Goal: Task Accomplishment & Management: Use online tool/utility

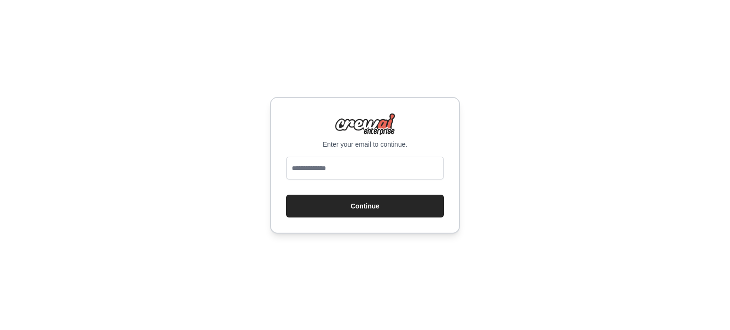
scroll to position [874, 0]
click at [332, 174] on input "email" at bounding box center [365, 168] width 158 height 23
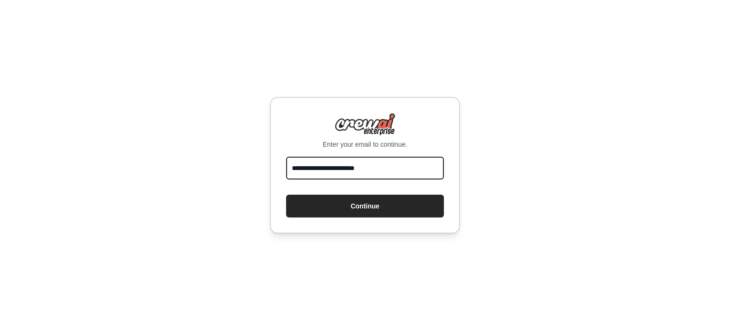
click at [306, 169] on input "**********" at bounding box center [365, 168] width 158 height 23
type input "**********"
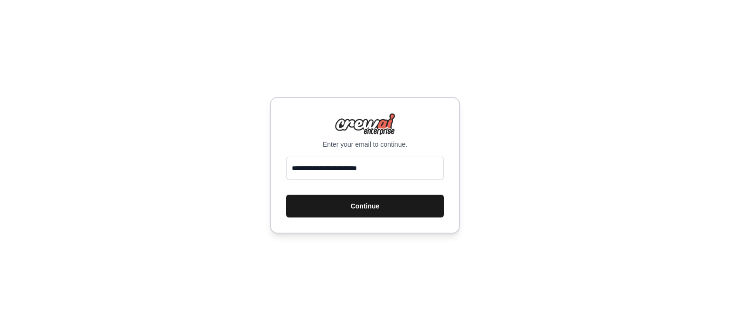
click at [342, 202] on button "Continue" at bounding box center [365, 206] width 158 height 23
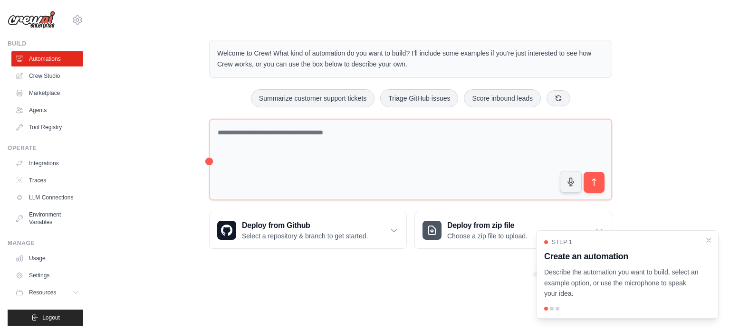
click at [703, 238] on div "Step 1 Create an automation Describe the automation you want to build, select a…" at bounding box center [627, 274] width 182 height 88
click at [707, 241] on icon "Close walkthrough" at bounding box center [709, 240] width 4 height 4
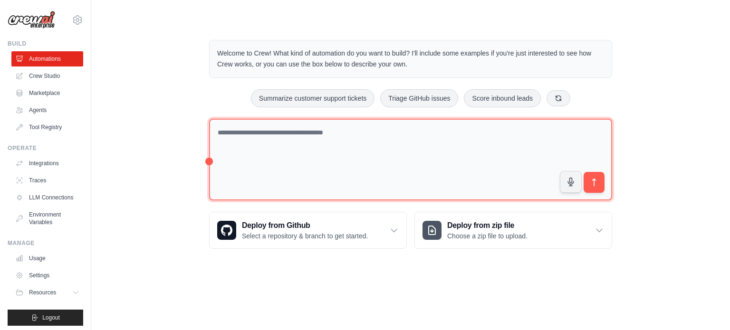
click at [284, 136] on textarea at bounding box center [410, 160] width 403 height 82
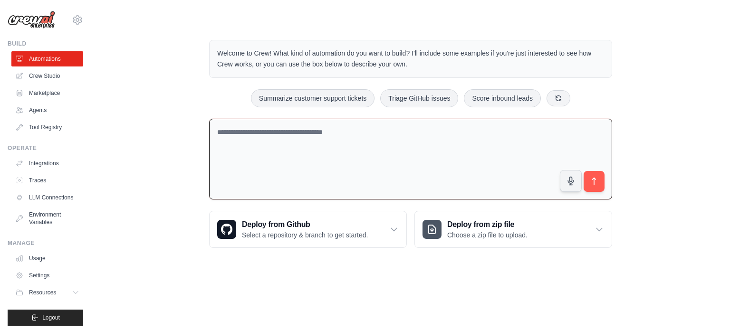
drag, startPoint x: 692, startPoint y: 135, endPoint x: 641, endPoint y: 122, distance: 52.6
click at [687, 134] on div "Welcome to Crew! What kind of automation do you want to build? I'll include som…" at bounding box center [410, 144] width 608 height 239
click at [477, 134] on textarea at bounding box center [410, 159] width 403 height 81
type textarea "**********"
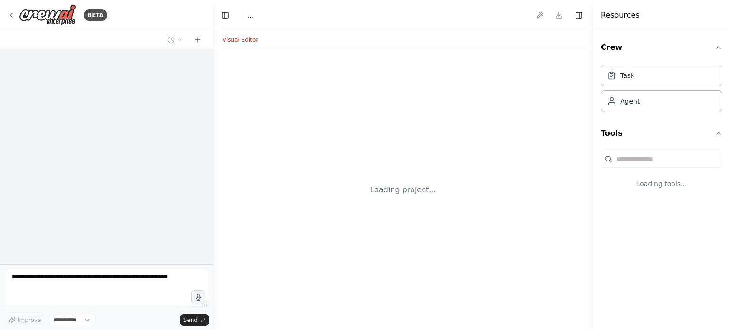
select select "****"
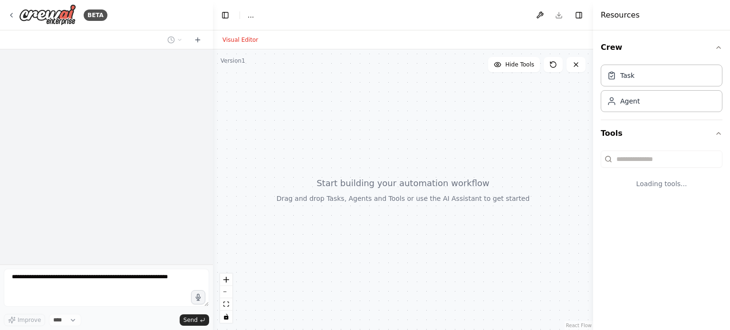
scroll to position [874, 0]
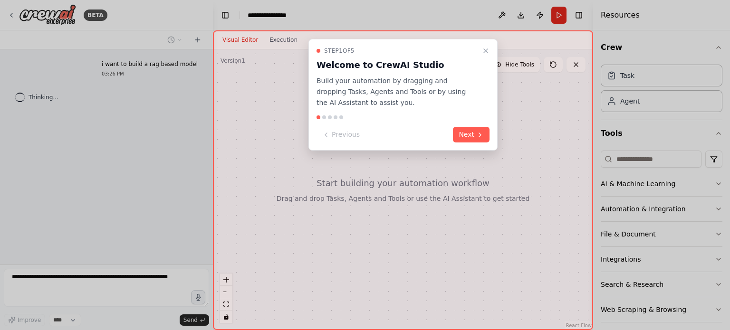
click at [477, 134] on icon at bounding box center [480, 135] width 8 height 8
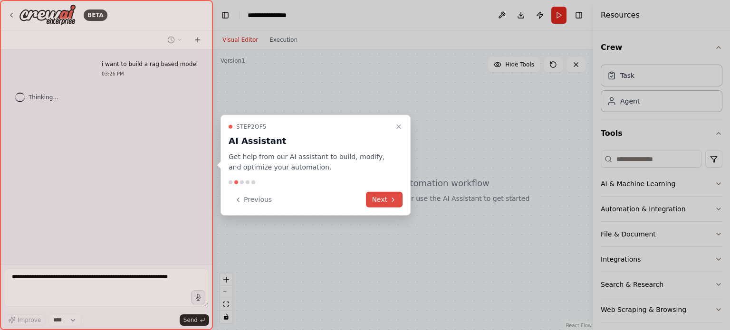
click at [389, 198] on icon at bounding box center [393, 200] width 8 height 8
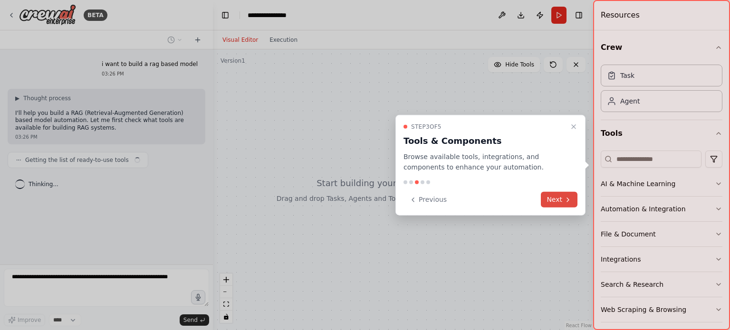
click at [557, 194] on button "Next" at bounding box center [559, 200] width 37 height 16
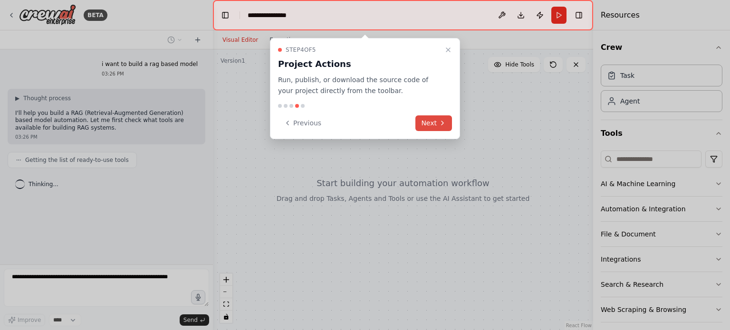
click at [431, 122] on button "Next" at bounding box center [433, 123] width 37 height 16
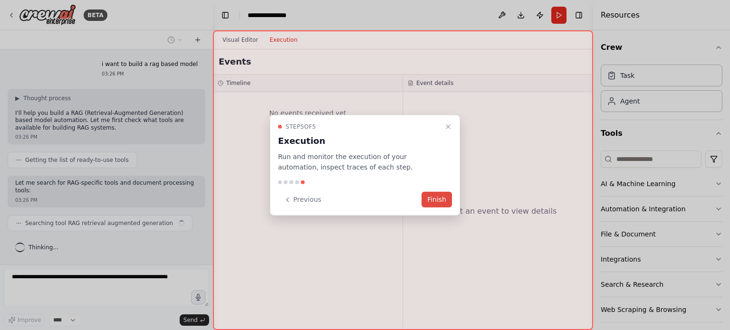
click at [437, 203] on button "Finish" at bounding box center [436, 200] width 30 height 16
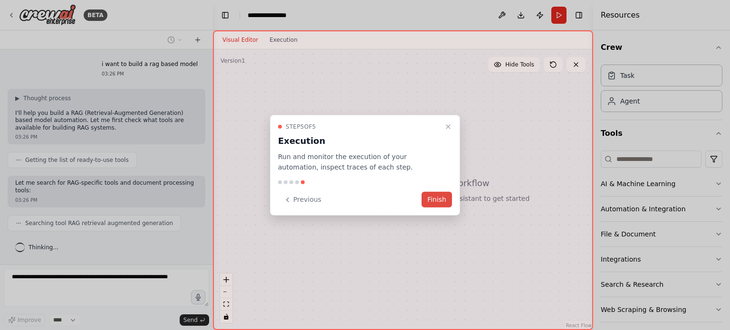
click at [426, 202] on button "Finish" at bounding box center [436, 200] width 30 height 16
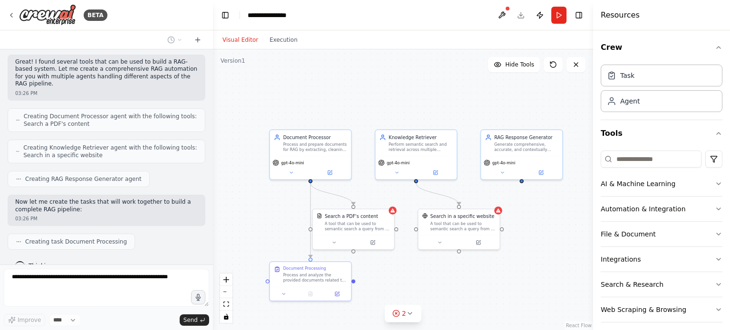
scroll to position [279, 0]
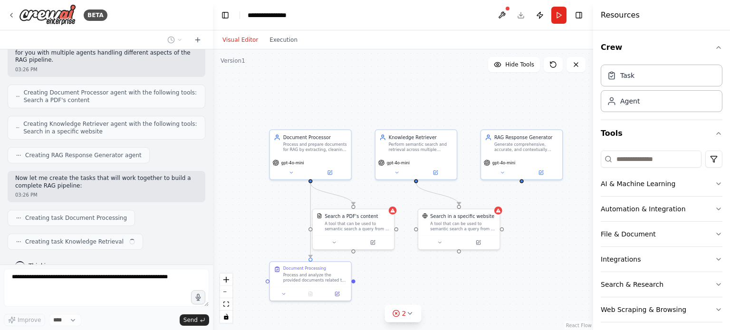
click at [202, 249] on div "i want to build a rag based model 03:26 PM ▶ Thought process I'll help you buil…" at bounding box center [106, 156] width 213 height 215
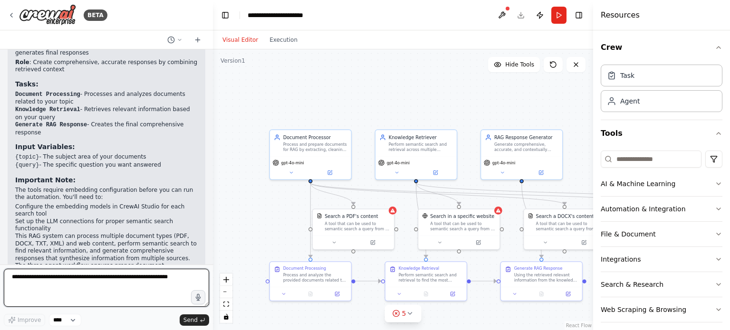
scroll to position [1015, 0]
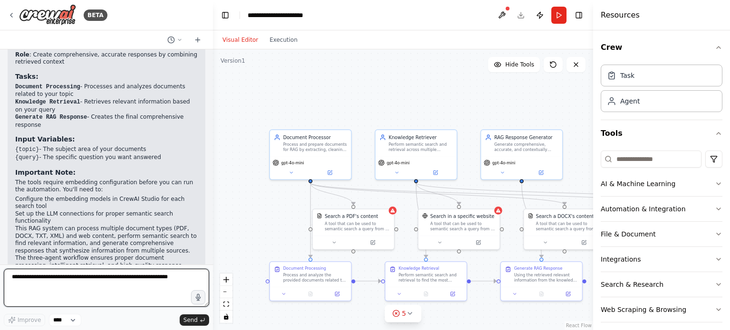
click at [82, 285] on textarea at bounding box center [106, 288] width 205 height 38
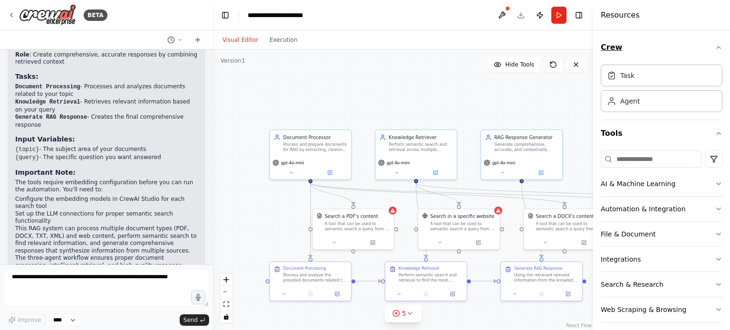
click at [715, 45] on icon "button" at bounding box center [719, 48] width 8 height 8
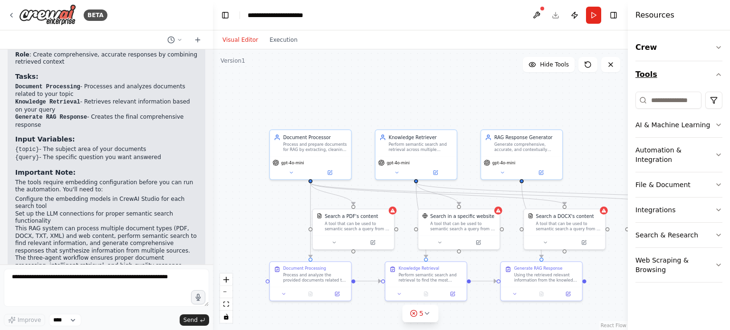
drag, startPoint x: 594, startPoint y: 49, endPoint x: 684, endPoint y: 68, distance: 91.4
click at [700, 48] on div "Resources Crew Tools AI & Machine Learning Automation & Integration File & Docu…" at bounding box center [679, 165] width 102 height 330
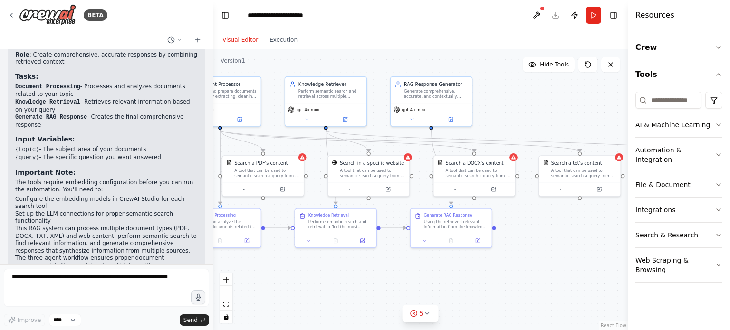
drag, startPoint x: 605, startPoint y: 167, endPoint x: 515, endPoint y: 114, distance: 104.8
click at [515, 114] on div ".deletable-edge-delete-btn { width: 20px; height: 20px; border: 0px solid #ffff…" at bounding box center [420, 189] width 415 height 281
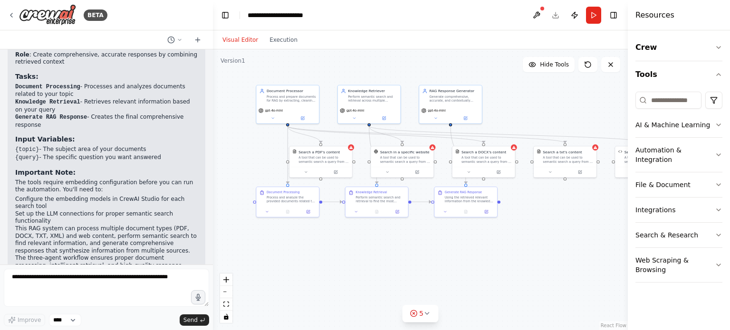
click at [515, 114] on div ".deletable-edge-delete-btn { width: 20px; height: 20px; border: 0px solid #ffff…" at bounding box center [420, 189] width 415 height 281
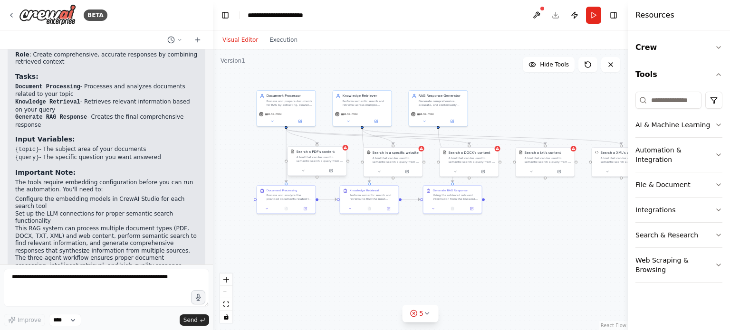
click at [328, 159] on div "A tool that can be used to semantic search a query from a PDF's content." at bounding box center [320, 159] width 47 height 8
drag, startPoint x: 396, startPoint y: 155, endPoint x: 400, endPoint y: 150, distance: 6.5
click at [400, 150] on div "Search in a specific website A tool that can be used to semantic search a query…" at bounding box center [403, 151] width 47 height 13
click at [430, 144] on icon at bounding box center [428, 143] width 3 height 3
drag, startPoint x: 407, startPoint y: 152, endPoint x: 403, endPoint y: 160, distance: 9.4
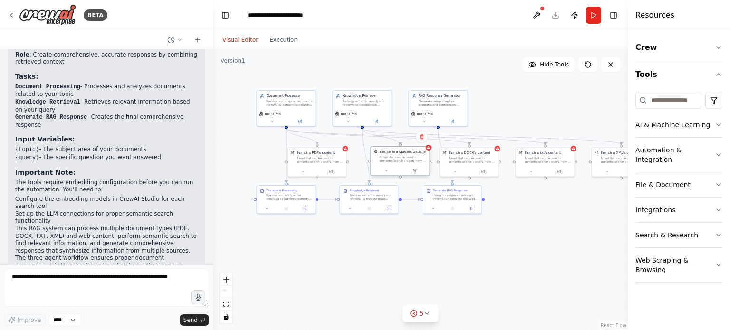
click at [403, 160] on div "A tool that can be used to semantic search a query from a specific URL content." at bounding box center [403, 159] width 47 height 8
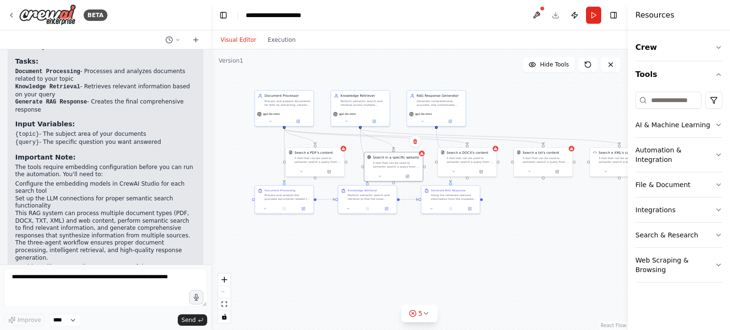
scroll to position [1023, 0]
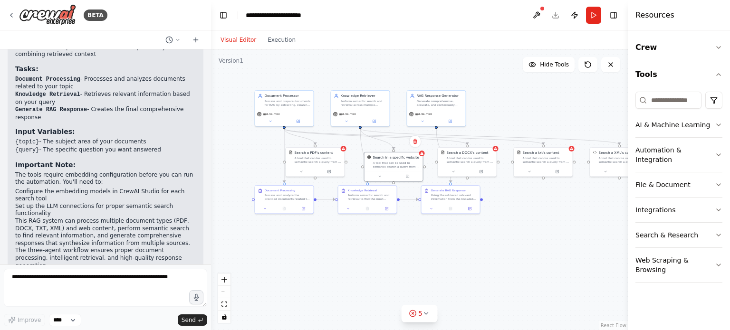
drag, startPoint x: 209, startPoint y: 237, endPoint x: 211, endPoint y: 264, distance: 27.2
click at [211, 264] on div "BETA i want to build a rag based model 03:26 PM ▶ Thought process I'll help you…" at bounding box center [365, 165] width 730 height 330
drag, startPoint x: 207, startPoint y: 241, endPoint x: 211, endPoint y: 238, distance: 5.4
click at [211, 238] on div "BETA i want to build a rag based model 03:26 PM ▶ Thought process I'll help you…" at bounding box center [365, 165] width 730 height 330
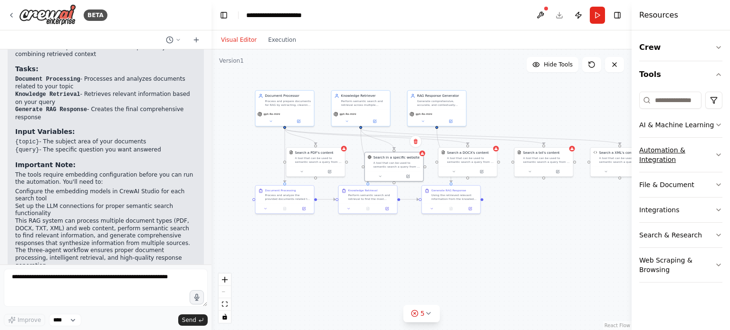
drag, startPoint x: 628, startPoint y: 142, endPoint x: 649, endPoint y: 141, distance: 21.4
click at [649, 141] on div "Resources Crew Tools AI & Machine Learning Automation & Integration File & Docu…" at bounding box center [680, 165] width 98 height 330
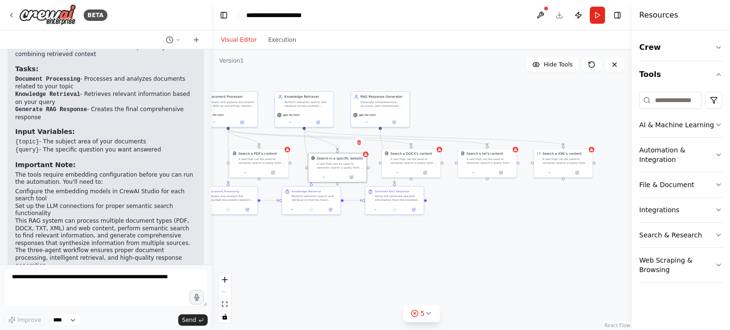
drag, startPoint x: 572, startPoint y: 211, endPoint x: 515, endPoint y: 212, distance: 56.6
click at [515, 212] on div ".deletable-edge-delete-btn { width: 20px; height: 20px; border: 0px solid #ffff…" at bounding box center [421, 189] width 420 height 281
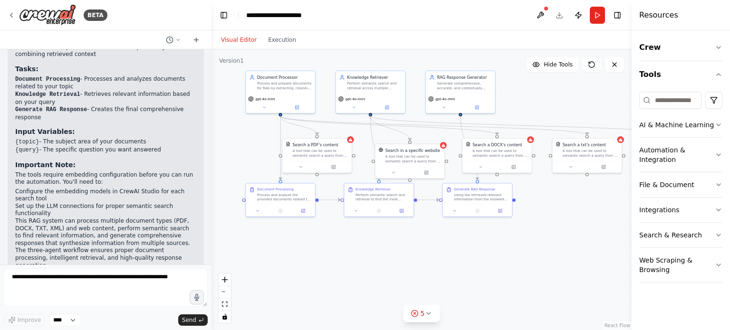
drag, startPoint x: 396, startPoint y: 279, endPoint x: 452, endPoint y: 287, distance: 56.2
click at [452, 287] on div ".deletable-edge-delete-btn { width: 20px; height: 20px; border: 0px solid #ffff…" at bounding box center [421, 189] width 420 height 281
